Goal: Task Accomplishment & Management: Use online tool/utility

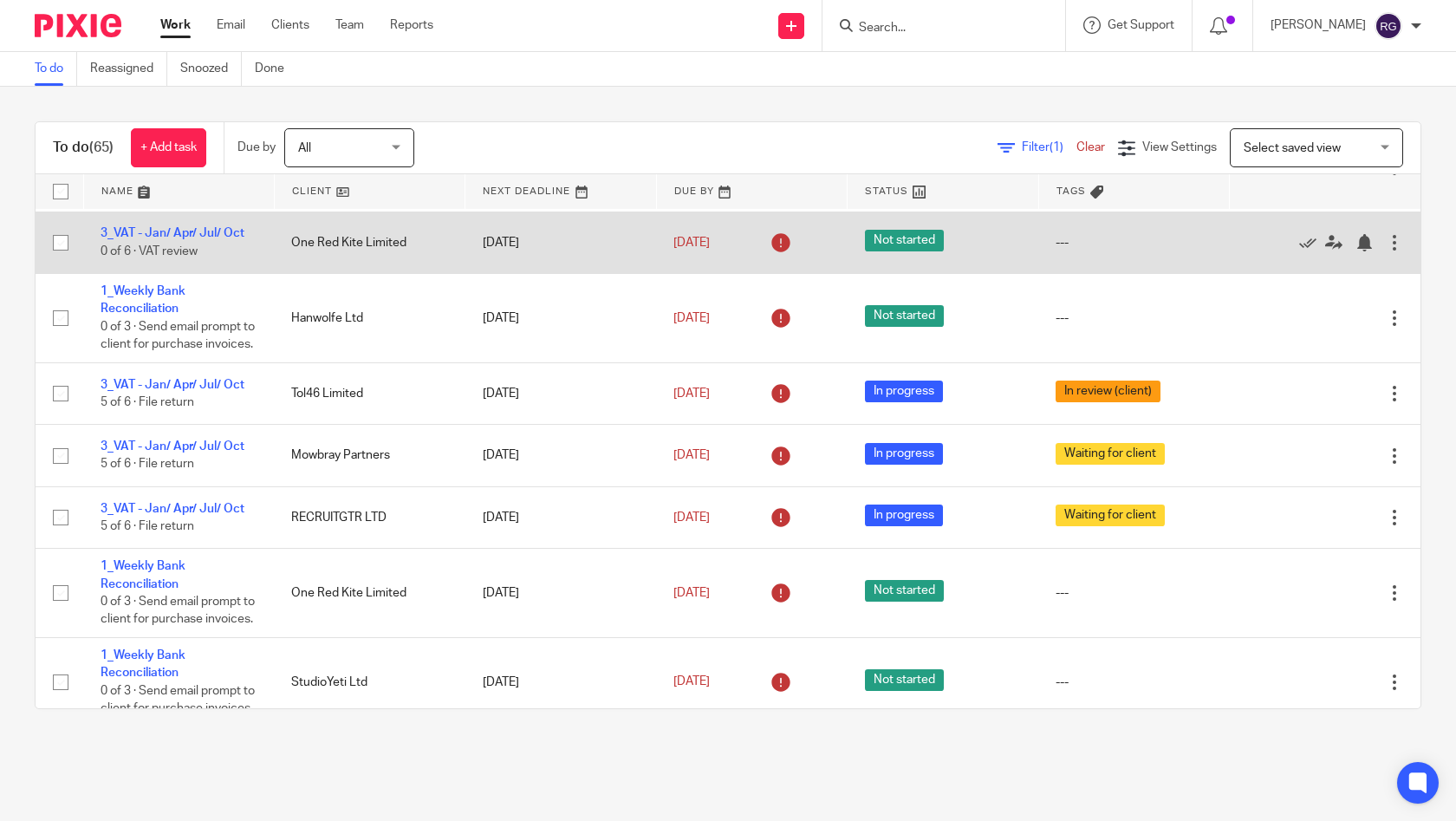
scroll to position [1035, 0]
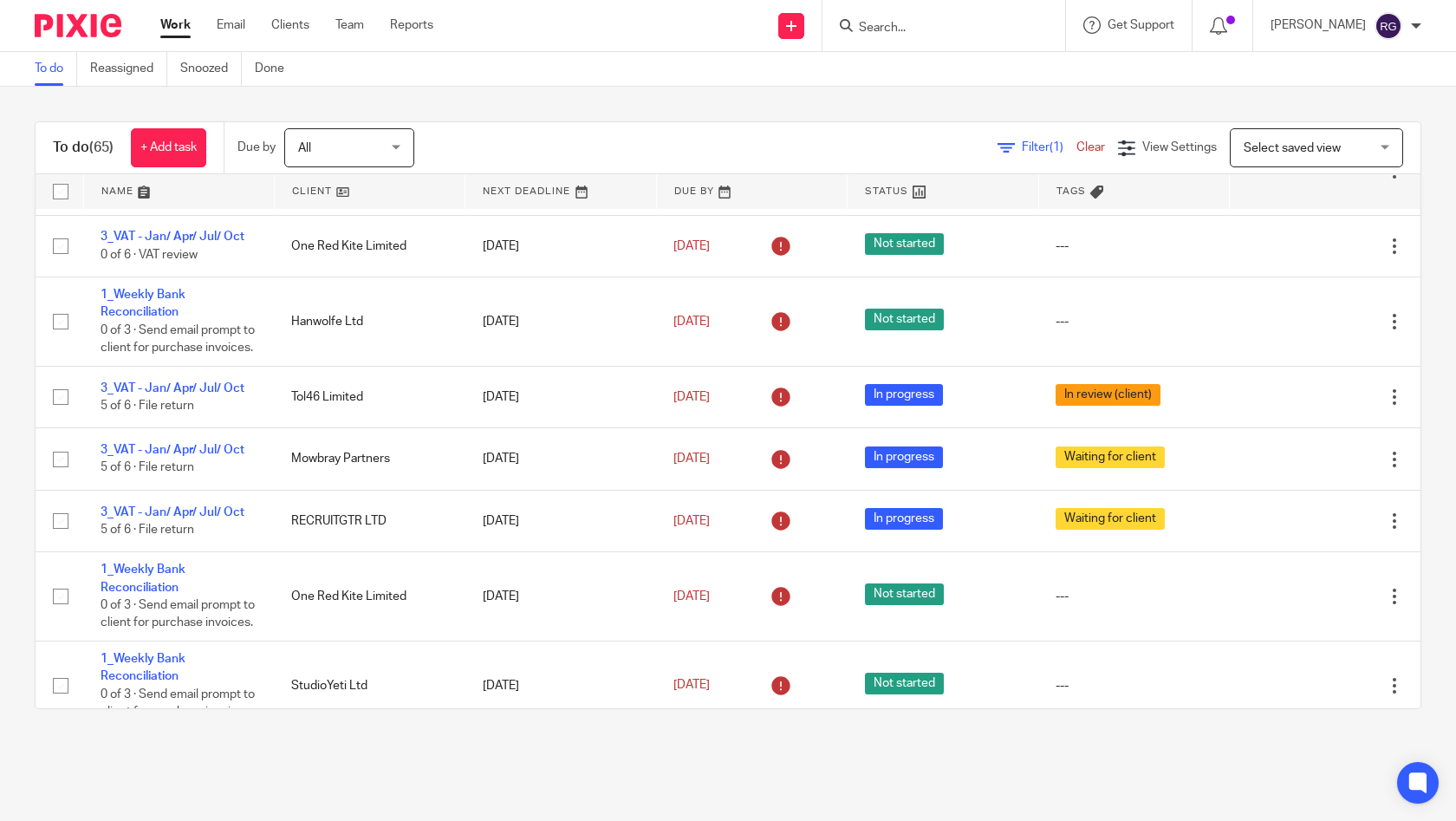
click at [926, 26] on input "Search" at bounding box center [935, 28] width 156 height 16
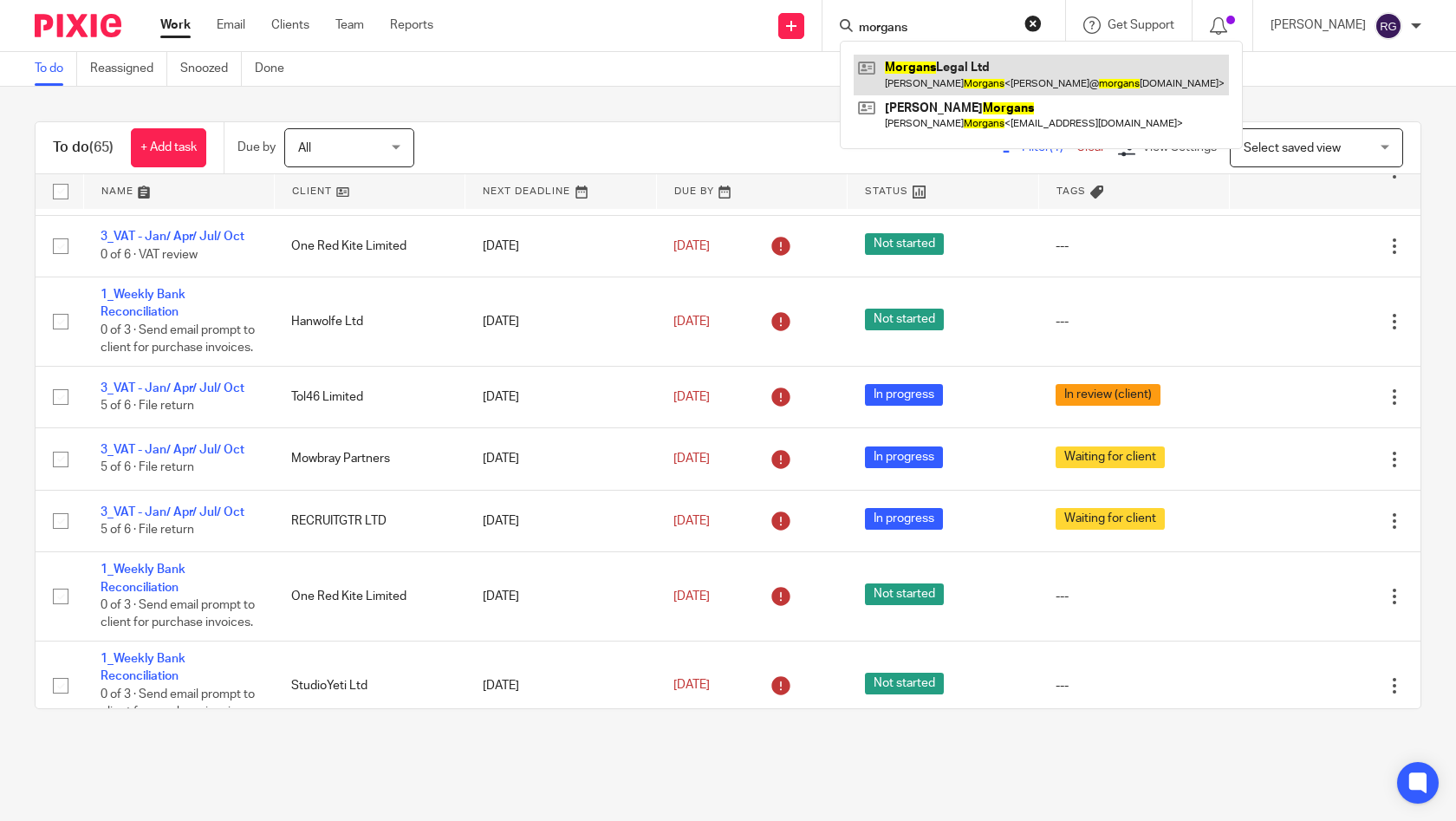
type input "morgans"
click at [1002, 58] on link at bounding box center [1041, 74] width 375 height 40
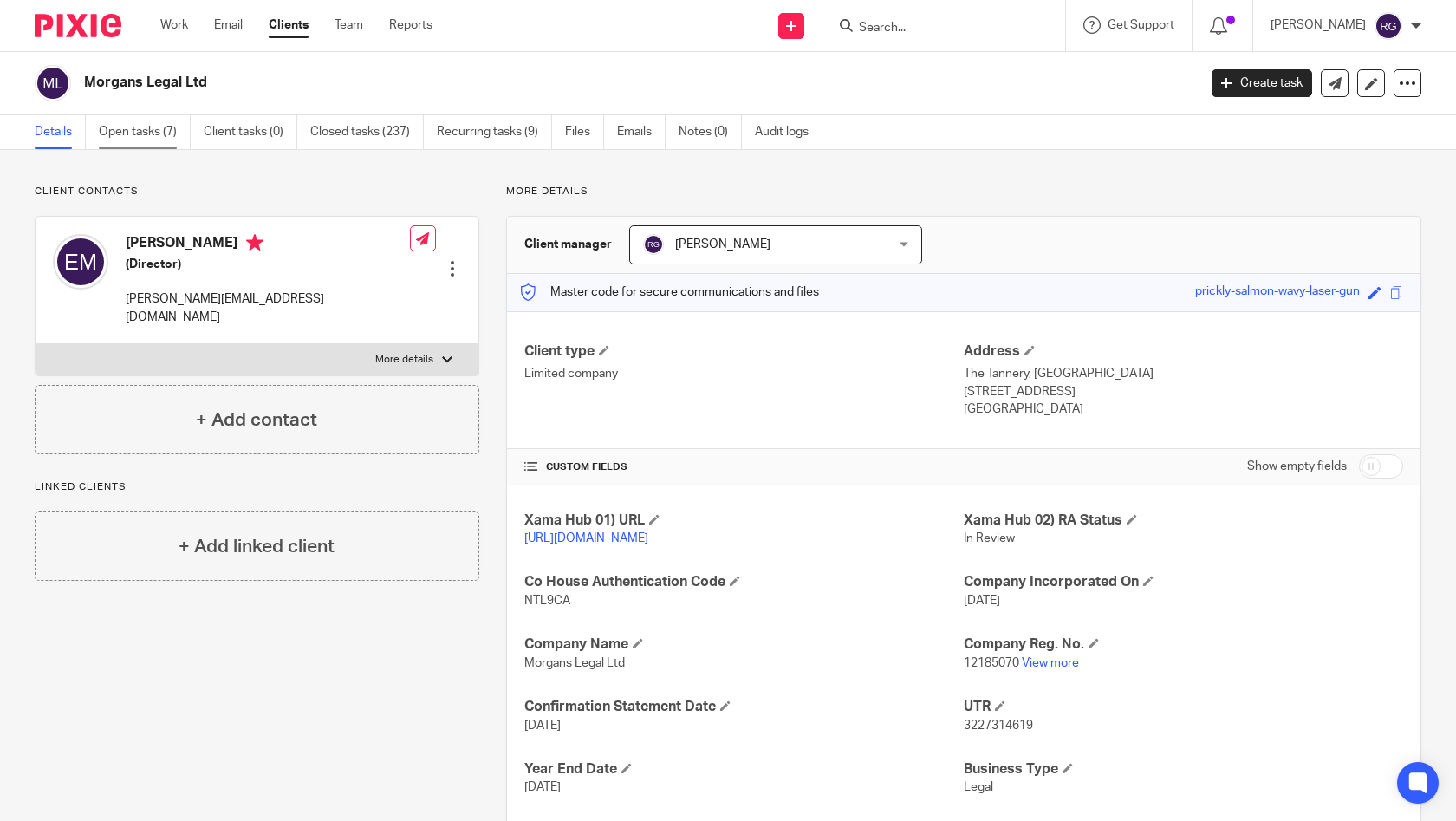
click at [137, 134] on link "Open tasks (7)" at bounding box center [145, 132] width 92 height 33
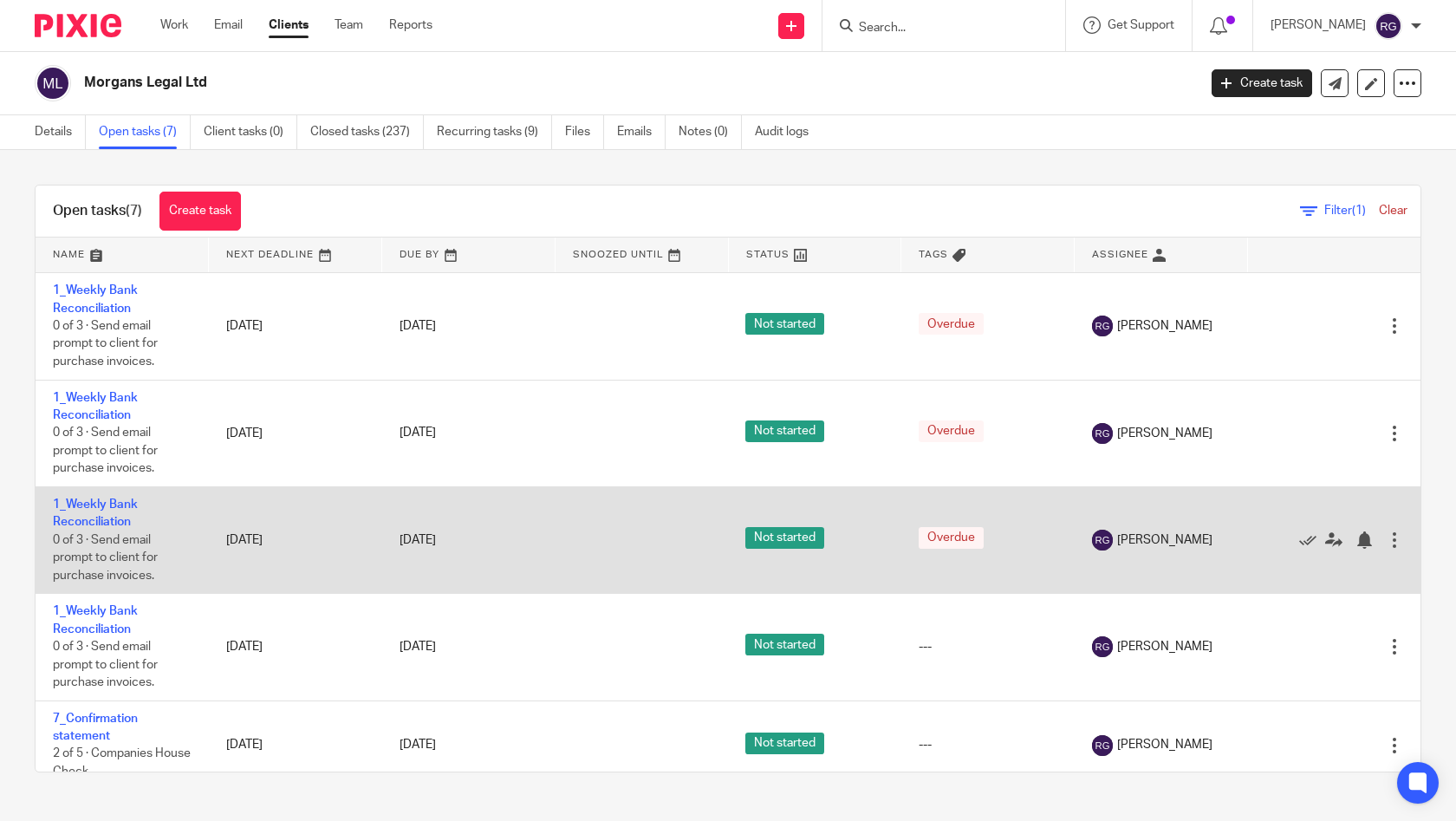
scroll to position [242, 0]
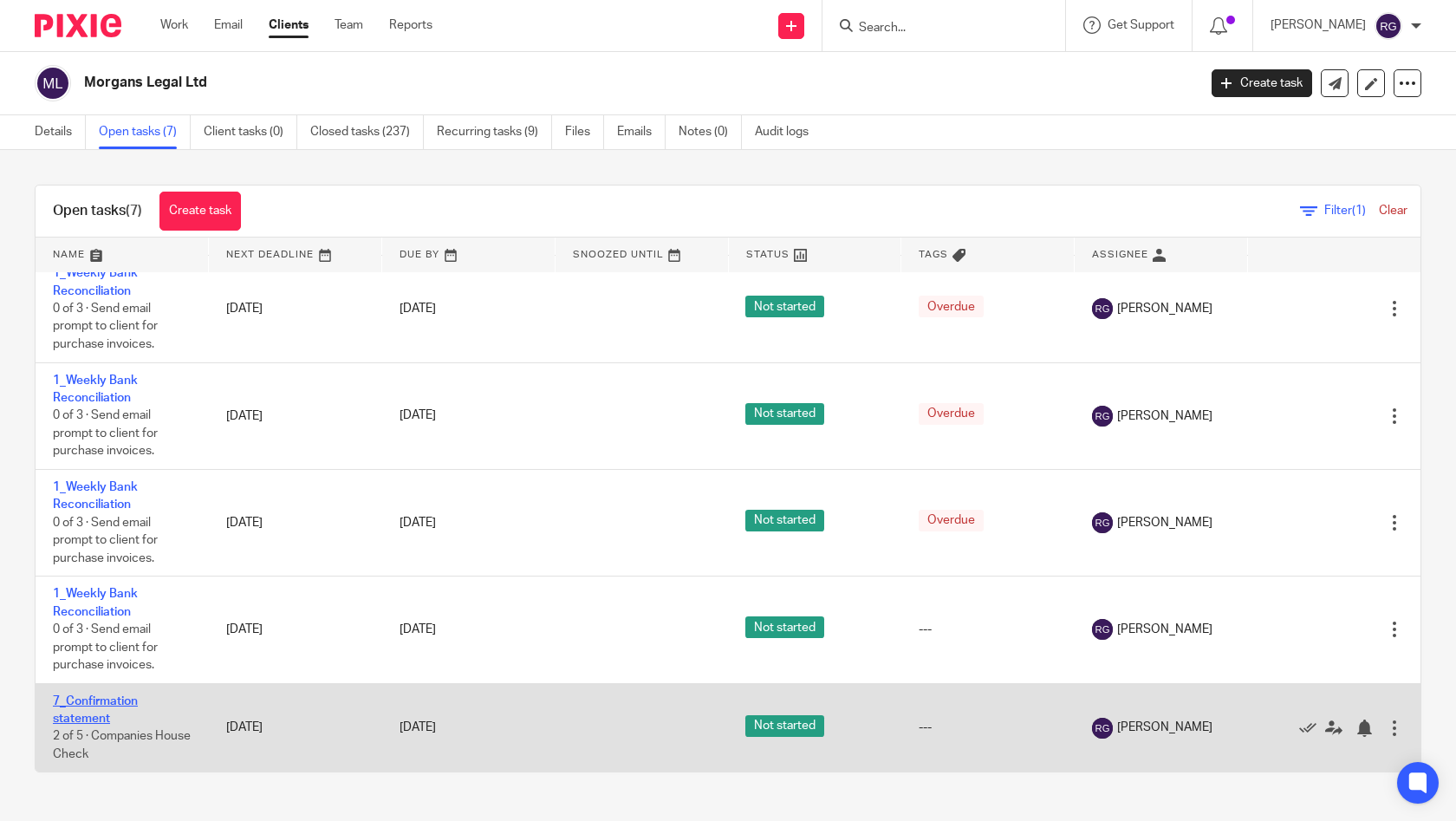
click at [107, 710] on link "7_Confirmation statement" at bounding box center [95, 709] width 85 height 29
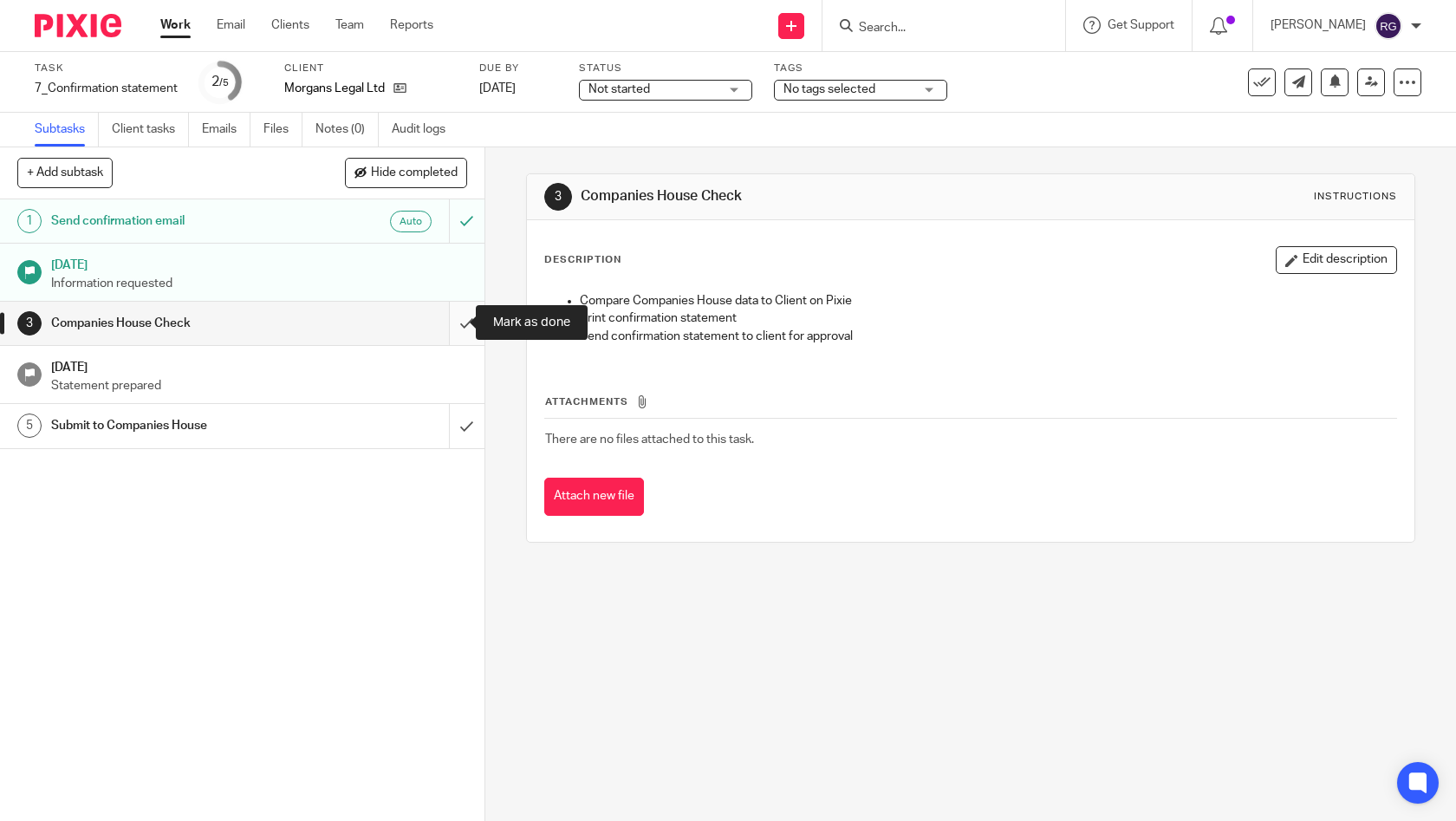
click at [454, 326] on input "submit" at bounding box center [242, 323] width 484 height 43
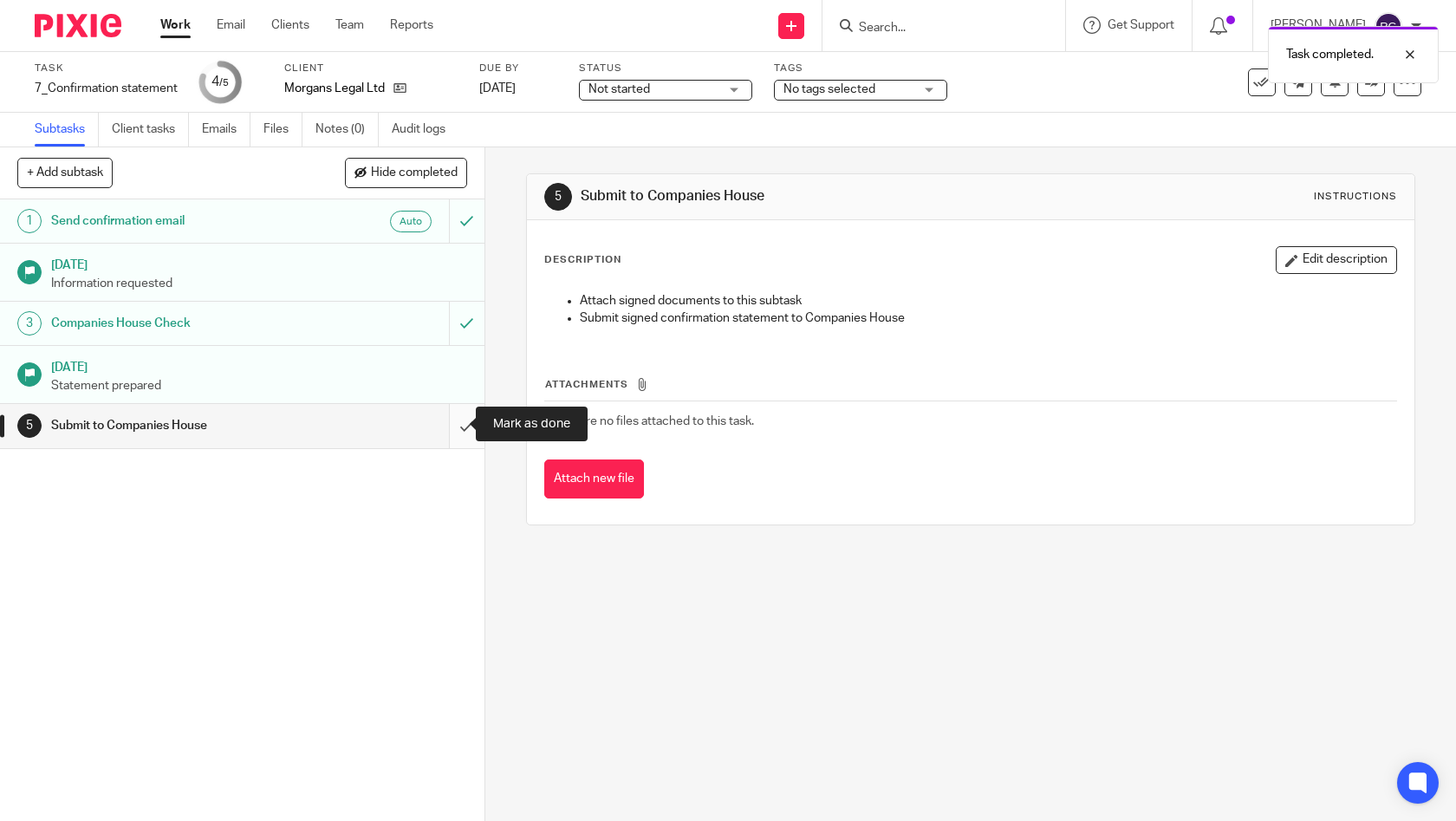
click at [454, 421] on input "submit" at bounding box center [242, 425] width 484 height 43
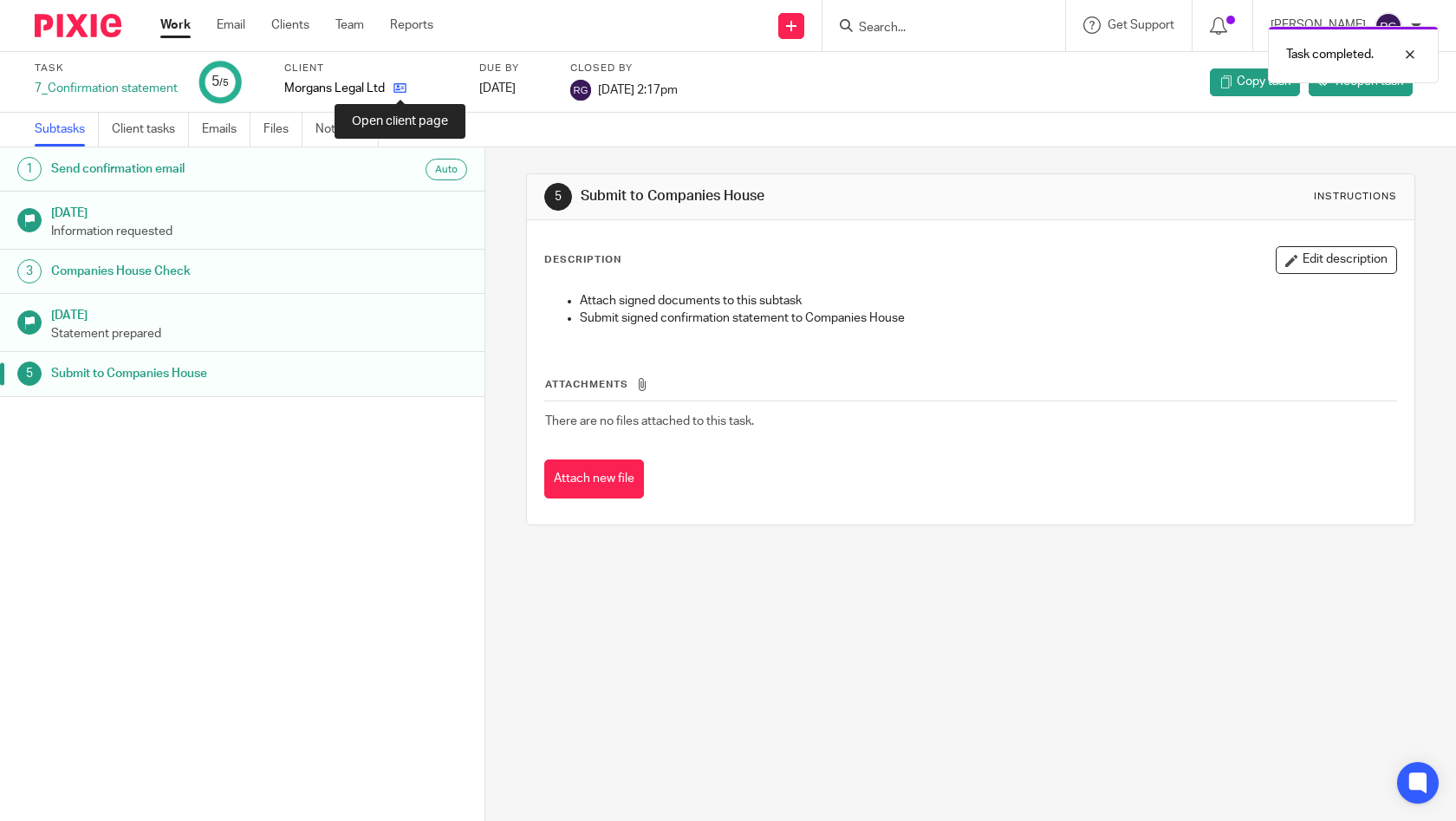
click at [398, 90] on icon at bounding box center [400, 87] width 13 height 13
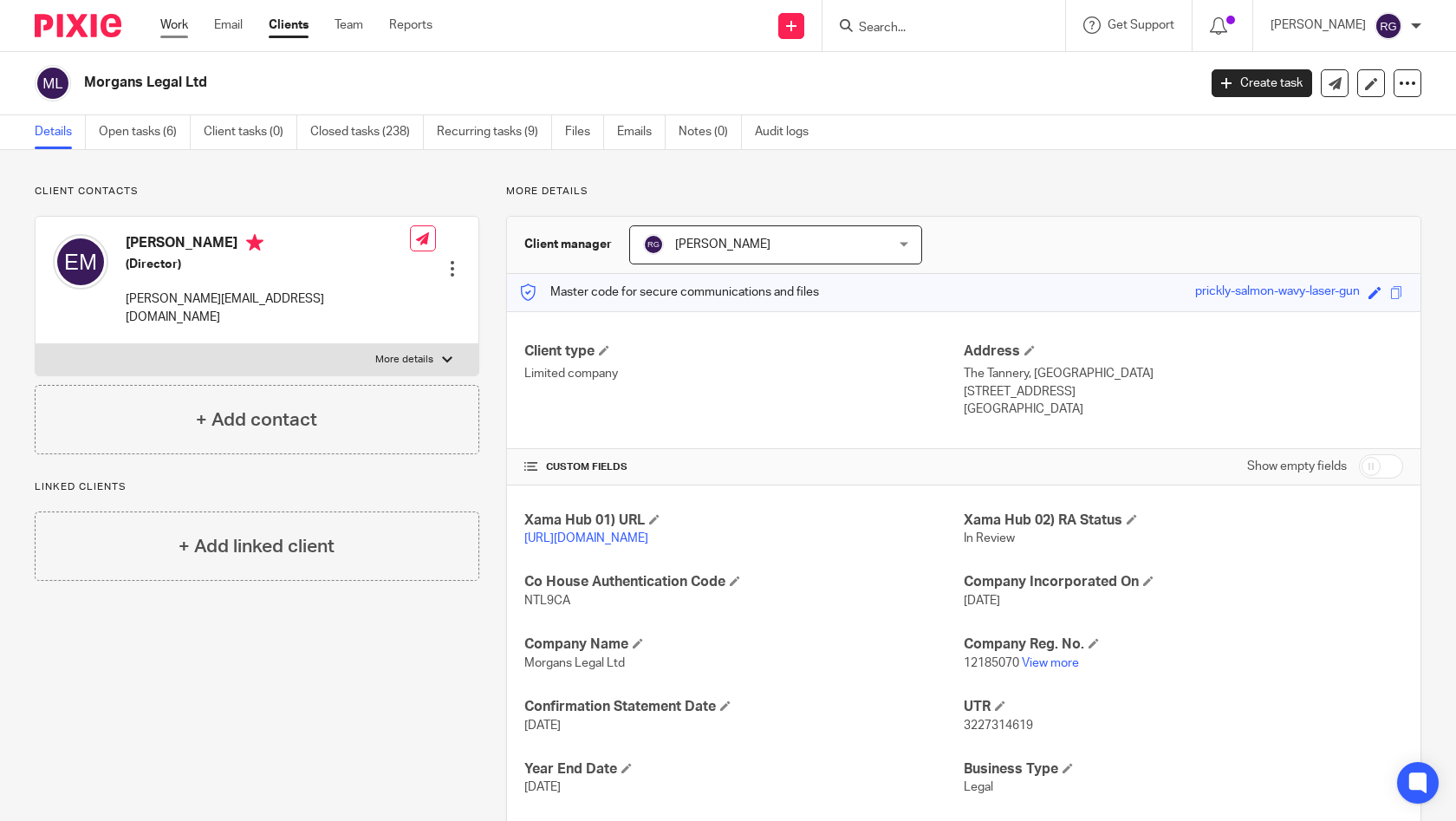
click at [183, 31] on link "Work" at bounding box center [174, 25] width 27 height 18
